Goal: Navigation & Orientation: Find specific page/section

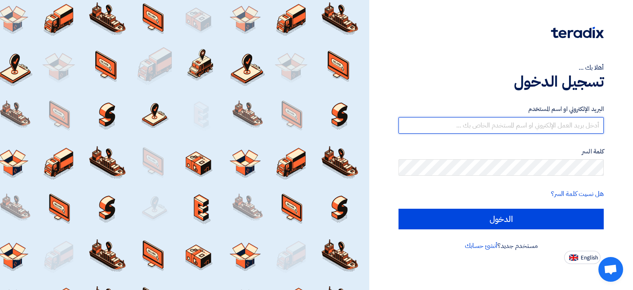
click at [495, 132] on input "text" at bounding box center [500, 125] width 205 height 16
type input "[EMAIL_ADDRESS][DOMAIN_NAME]"
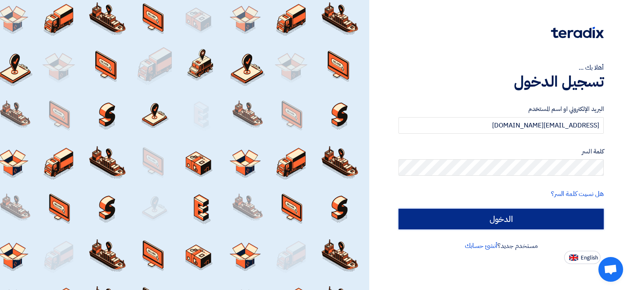
click at [509, 214] on input "الدخول" at bounding box center [500, 218] width 205 height 21
type input "Sign in"
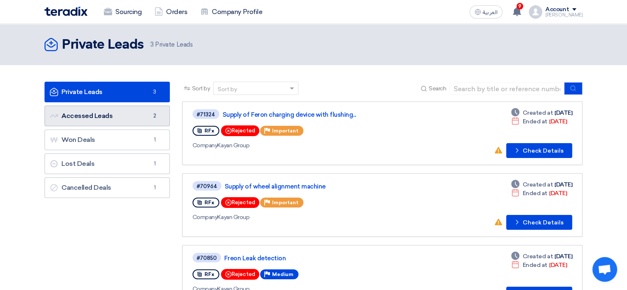
click at [127, 116] on link "Accessed Leads Accessed Leads 2" at bounding box center [106, 115] width 125 height 21
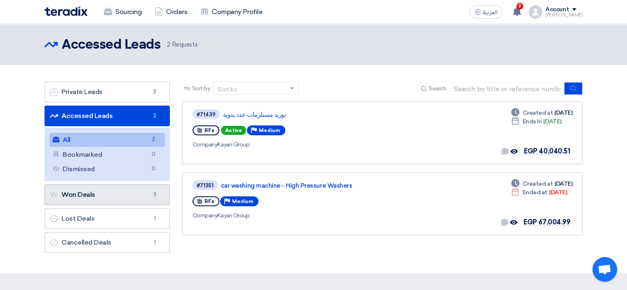
click at [137, 194] on link "Won Deals Won Deals 1" at bounding box center [106, 194] width 125 height 21
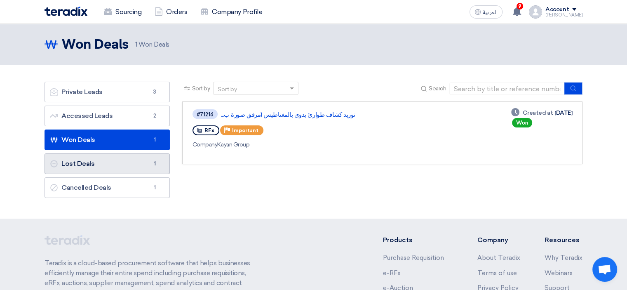
click at [145, 163] on link "Lost Deals Lost Deals 1" at bounding box center [106, 163] width 125 height 21
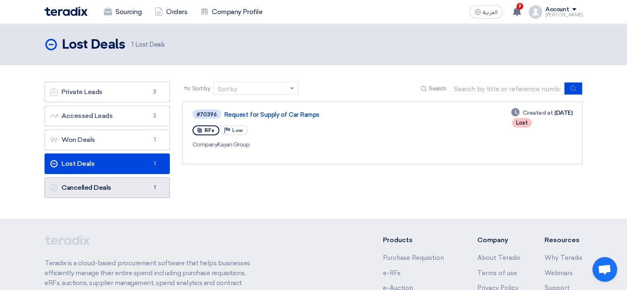
click at [138, 183] on link "Cancelled Deals Cancelled Deals 1" at bounding box center [106, 187] width 125 height 21
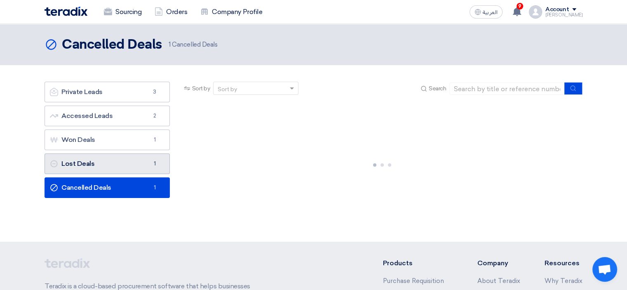
click at [137, 163] on link "Lost Deals Lost Deals 1" at bounding box center [106, 163] width 125 height 21
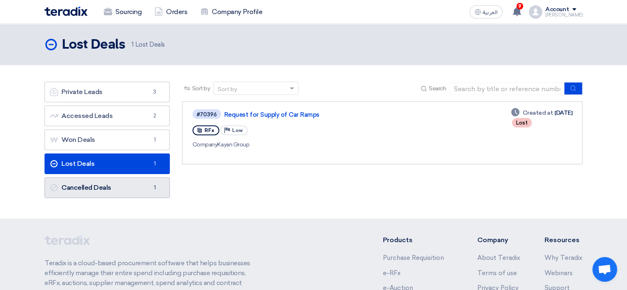
click at [130, 185] on link "Cancelled Deals Cancelled Deals 1" at bounding box center [106, 187] width 125 height 21
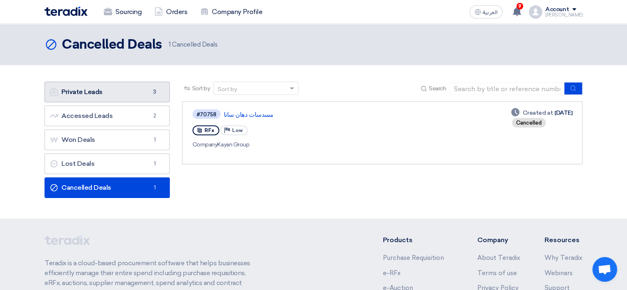
click at [128, 91] on link "Private Leads Private Leads 3" at bounding box center [106, 92] width 125 height 21
